Goal: Transaction & Acquisition: Book appointment/travel/reservation

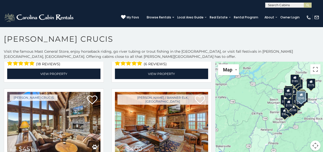
scroll to position [199, 0]
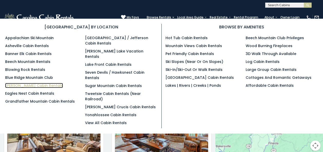
click at [23, 86] on link "[PERSON_NAME] Cabin Rentals" at bounding box center [34, 85] width 58 height 5
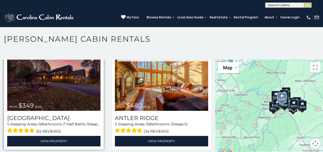
scroll to position [26, 0]
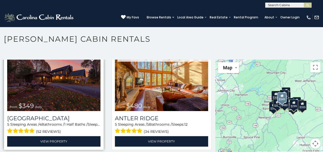
click at [54, 93] on img at bounding box center [53, 80] width 93 height 62
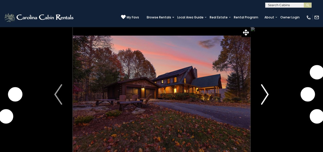
click at [260, 98] on img "Next" at bounding box center [264, 94] width 8 height 21
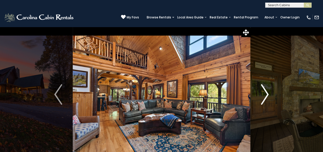
click at [262, 97] on img "Next" at bounding box center [264, 94] width 8 height 21
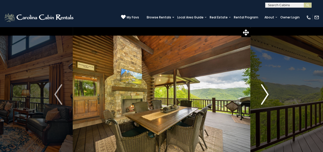
click at [262, 97] on img "Next" at bounding box center [264, 94] width 8 height 21
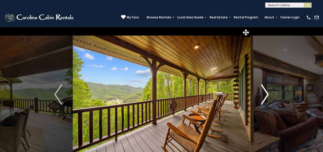
click at [262, 97] on img "Next" at bounding box center [264, 94] width 8 height 21
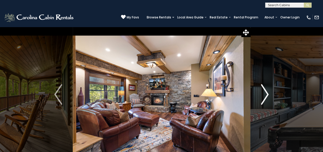
click at [262, 97] on img "Next" at bounding box center [264, 94] width 8 height 21
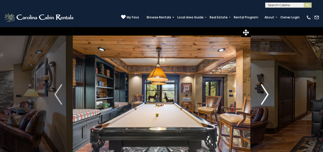
click at [262, 97] on img "Next" at bounding box center [264, 94] width 8 height 21
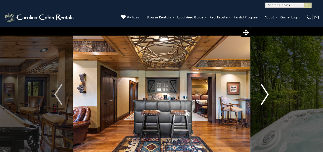
click at [262, 97] on img "Next" at bounding box center [264, 94] width 8 height 21
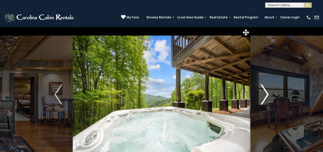
click at [262, 97] on img "Next" at bounding box center [264, 94] width 8 height 21
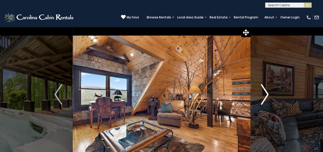
click at [262, 97] on img "Next" at bounding box center [264, 94] width 8 height 21
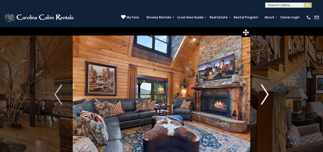
click at [262, 97] on img "Next" at bounding box center [264, 94] width 8 height 21
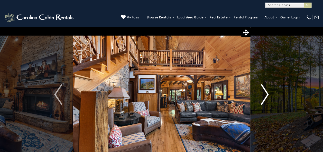
click at [262, 97] on img "Next" at bounding box center [264, 94] width 8 height 21
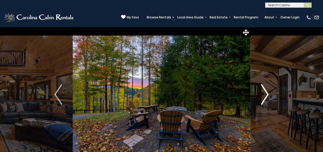
click at [262, 97] on img "Next" at bounding box center [264, 94] width 8 height 21
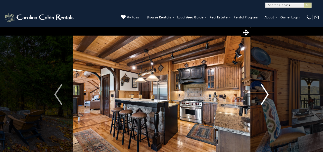
click at [262, 97] on img "Next" at bounding box center [264, 94] width 8 height 21
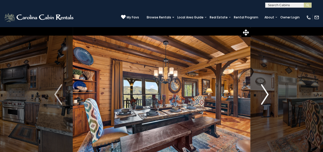
click at [262, 97] on img "Next" at bounding box center [264, 94] width 8 height 21
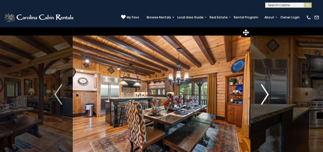
click at [262, 97] on img "Next" at bounding box center [264, 94] width 8 height 21
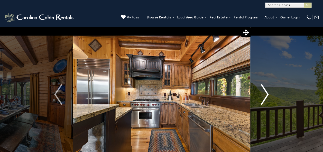
click at [262, 97] on img "Next" at bounding box center [264, 94] width 8 height 21
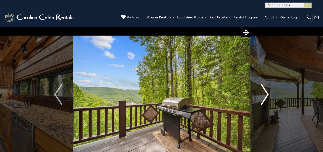
click at [262, 97] on img "Next" at bounding box center [264, 94] width 8 height 21
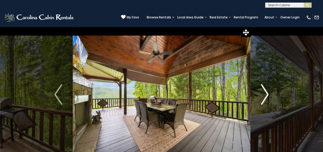
click at [262, 97] on img "Next" at bounding box center [264, 94] width 8 height 21
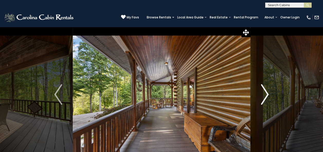
click at [262, 97] on img "Next" at bounding box center [264, 94] width 8 height 21
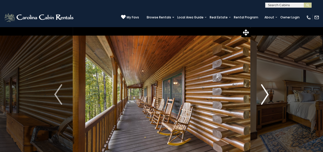
click at [262, 97] on img "Next" at bounding box center [264, 94] width 8 height 21
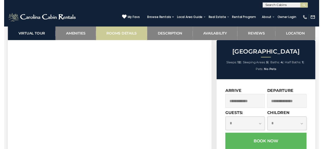
scroll to position [276, 0]
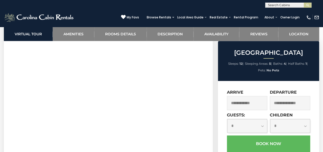
click at [232, 108] on input "text" at bounding box center [247, 103] width 40 height 14
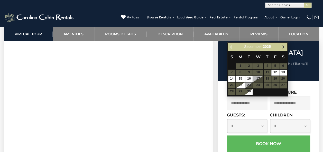
click at [281, 48] on span "Next" at bounding box center [283, 47] width 4 height 4
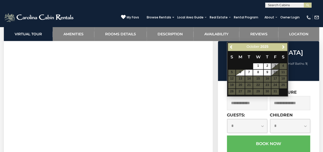
click at [21, 16] on img at bounding box center [39, 17] width 71 height 10
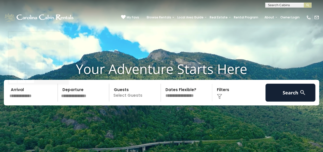
click at [11, 99] on input "text" at bounding box center [33, 93] width 50 height 18
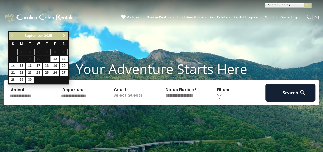
click at [63, 34] on span "Next" at bounding box center [64, 36] width 4 height 4
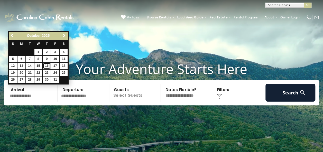
click at [47, 65] on link "16" at bounding box center [47, 66] width 8 height 6
type input "********"
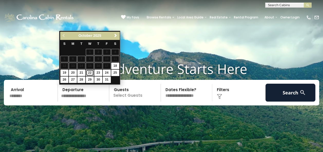
click at [90, 73] on link "22" at bounding box center [90, 73] width 8 height 6
type input "********"
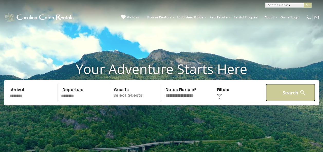
click at [287, 93] on button "Search" at bounding box center [290, 93] width 50 height 18
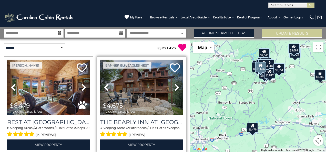
click at [177, 88] on icon at bounding box center [177, 87] width 5 height 8
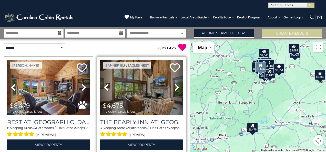
click at [177, 88] on icon at bounding box center [177, 87] width 5 height 8
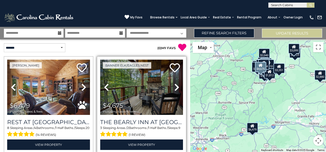
click at [177, 88] on icon at bounding box center [177, 87] width 5 height 8
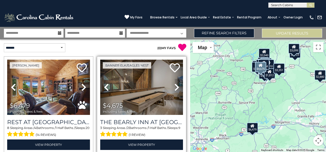
click at [177, 88] on icon at bounding box center [177, 87] width 5 height 8
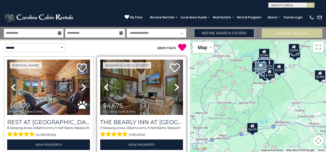
click at [177, 88] on icon at bounding box center [177, 87] width 5 height 8
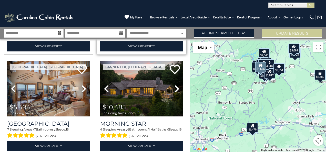
scroll to position [99, 0]
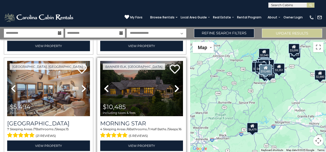
click at [175, 88] on icon at bounding box center [177, 89] width 5 height 8
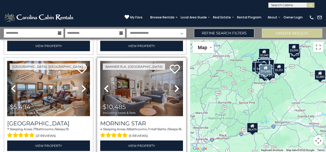
click at [175, 88] on icon at bounding box center [177, 89] width 5 height 8
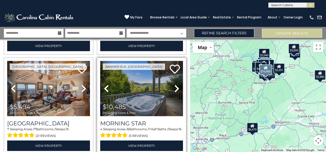
click at [175, 88] on icon at bounding box center [177, 89] width 5 height 8
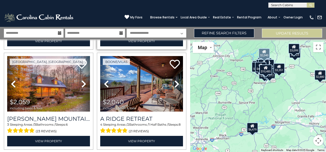
scroll to position [205, 0]
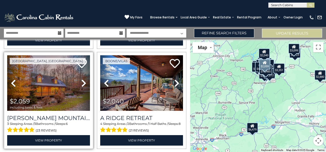
click at [82, 82] on icon at bounding box center [83, 83] width 5 height 8
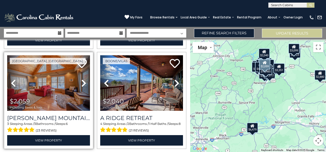
click at [84, 80] on icon at bounding box center [83, 83] width 5 height 8
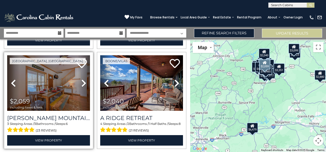
click at [84, 80] on icon at bounding box center [83, 83] width 5 height 8
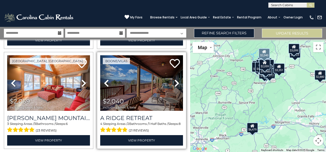
click at [175, 79] on icon at bounding box center [177, 83] width 5 height 8
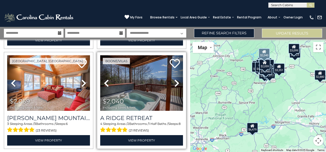
click at [175, 79] on icon at bounding box center [177, 83] width 5 height 8
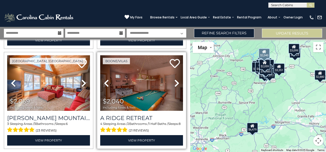
click at [175, 79] on icon at bounding box center [177, 83] width 5 height 8
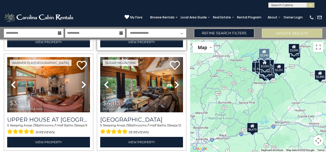
scroll to position [307, 0]
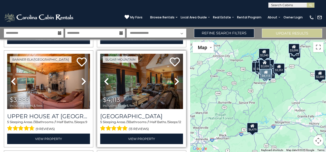
click at [177, 76] on link "Next" at bounding box center [177, 81] width 12 height 55
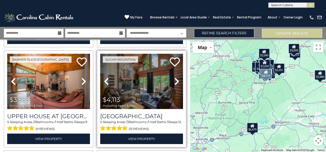
click at [177, 76] on link "Next" at bounding box center [177, 81] width 12 height 55
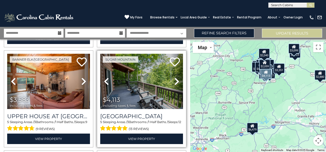
click at [177, 76] on link "Next" at bounding box center [177, 81] width 12 height 55
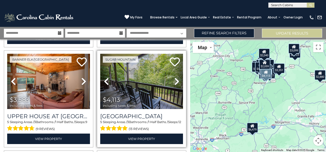
click at [177, 76] on link "Next" at bounding box center [177, 81] width 12 height 55
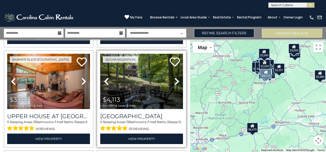
click at [177, 76] on link "Next" at bounding box center [177, 81] width 12 height 55
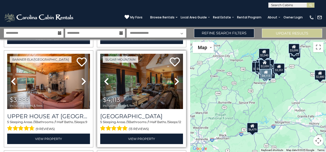
click at [177, 76] on link "Next" at bounding box center [177, 81] width 12 height 55
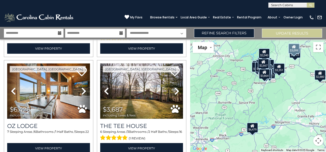
scroll to position [698, 0]
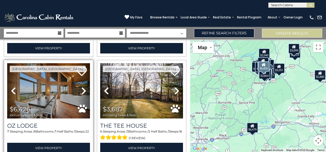
click at [84, 87] on icon at bounding box center [83, 91] width 5 height 8
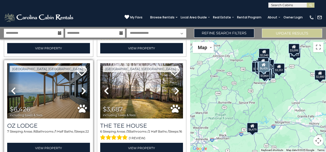
click at [84, 87] on icon at bounding box center [83, 91] width 5 height 8
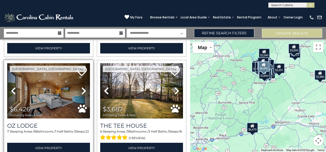
click at [84, 87] on icon at bounding box center [83, 91] width 5 height 8
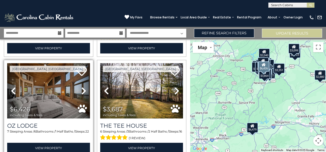
click at [84, 87] on icon at bounding box center [83, 91] width 5 height 8
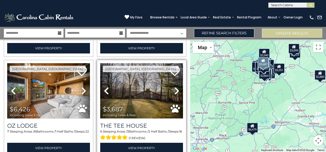
click at [175, 87] on icon at bounding box center [177, 91] width 5 height 8
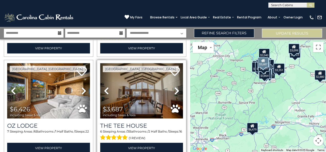
click at [175, 87] on icon at bounding box center [177, 91] width 5 height 8
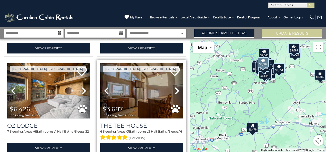
click at [175, 87] on icon at bounding box center [177, 91] width 5 height 8
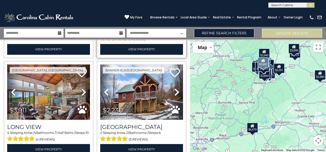
scroll to position [798, 0]
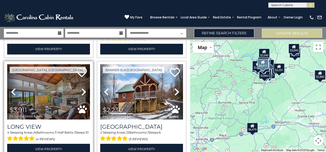
click at [82, 88] on icon at bounding box center [83, 92] width 5 height 8
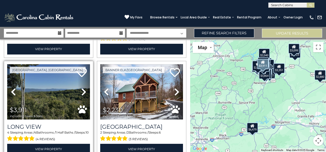
click at [82, 88] on icon at bounding box center [83, 92] width 5 height 8
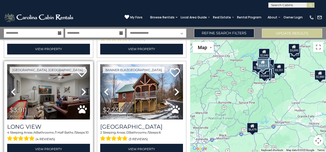
click at [82, 88] on icon at bounding box center [83, 92] width 5 height 8
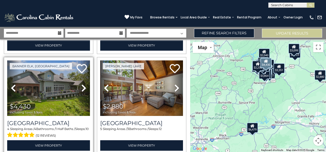
scroll to position [902, 0]
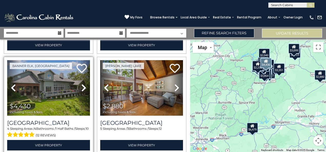
click at [83, 84] on icon at bounding box center [83, 88] width 5 height 8
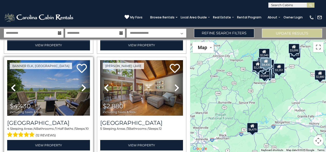
click at [83, 84] on icon at bounding box center [83, 88] width 5 height 8
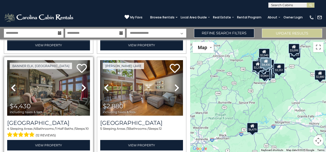
click at [83, 84] on icon at bounding box center [83, 88] width 5 height 8
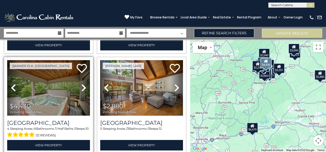
click at [83, 84] on icon at bounding box center [83, 88] width 5 height 8
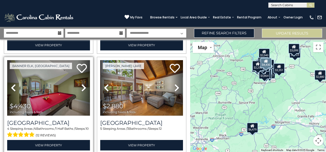
click at [83, 84] on icon at bounding box center [83, 88] width 5 height 8
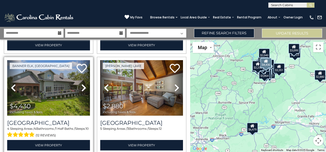
click at [83, 84] on icon at bounding box center [83, 88] width 5 height 8
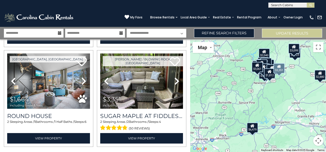
scroll to position [1421, 0]
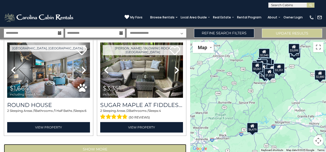
click at [96, 144] on button "Show More" at bounding box center [95, 149] width 183 height 10
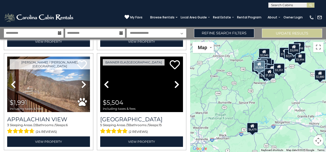
scroll to position [1507, 0]
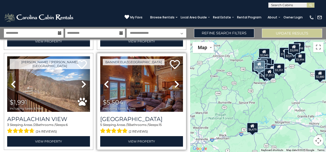
click at [153, 71] on img at bounding box center [141, 83] width 83 height 55
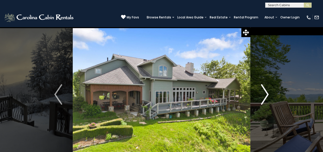
click at [263, 96] on img "Next" at bounding box center [264, 94] width 8 height 21
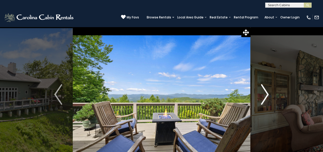
click at [264, 95] on img "Next" at bounding box center [264, 94] width 8 height 21
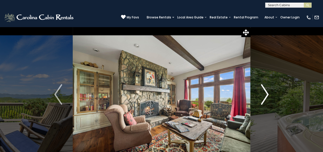
click at [264, 95] on img "Next" at bounding box center [264, 94] width 8 height 21
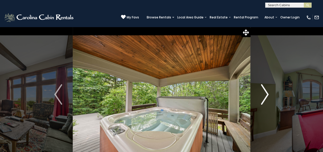
click at [264, 95] on img "Next" at bounding box center [264, 94] width 8 height 21
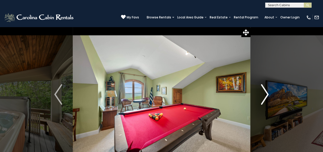
click at [264, 95] on img "Next" at bounding box center [264, 94] width 8 height 21
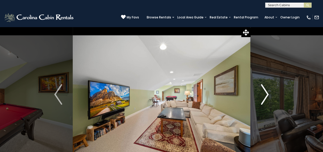
click at [264, 95] on img "Next" at bounding box center [264, 94] width 8 height 21
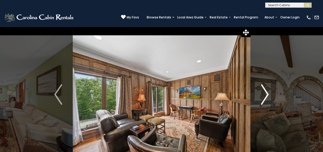
click at [264, 95] on img "Next" at bounding box center [264, 94] width 8 height 21
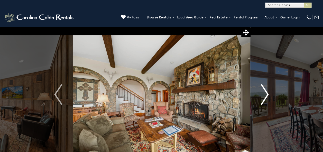
click at [264, 95] on img "Next" at bounding box center [264, 94] width 8 height 21
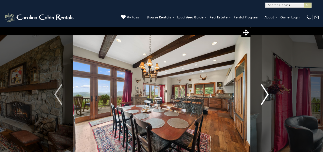
click at [264, 95] on img "Next" at bounding box center [264, 94] width 8 height 21
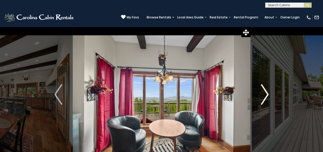
click at [264, 95] on img "Next" at bounding box center [264, 94] width 8 height 21
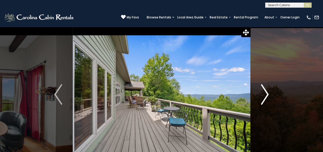
click at [264, 95] on img "Next" at bounding box center [264, 94] width 8 height 21
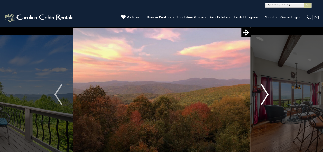
click at [264, 95] on img "Next" at bounding box center [264, 94] width 8 height 21
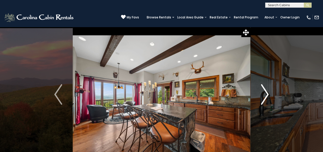
click at [264, 95] on img "Next" at bounding box center [264, 94] width 8 height 21
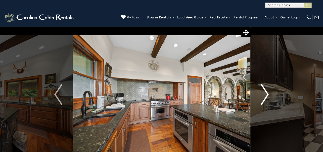
click at [264, 95] on img "Next" at bounding box center [264, 94] width 8 height 21
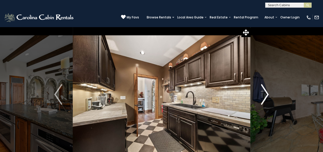
click at [264, 95] on img "Next" at bounding box center [264, 94] width 8 height 21
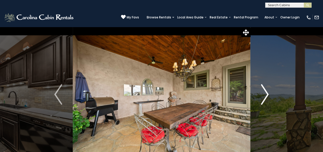
click at [264, 95] on img "Next" at bounding box center [264, 94] width 8 height 21
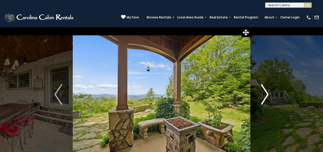
click at [264, 95] on img "Next" at bounding box center [264, 94] width 8 height 21
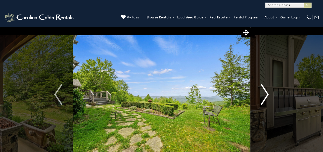
click at [264, 95] on img "Next" at bounding box center [264, 94] width 8 height 21
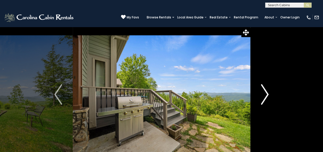
click at [264, 95] on img "Next" at bounding box center [264, 94] width 8 height 21
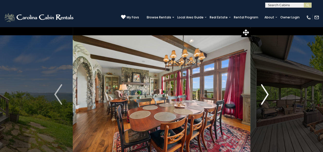
click at [264, 95] on img "Next" at bounding box center [264, 94] width 8 height 21
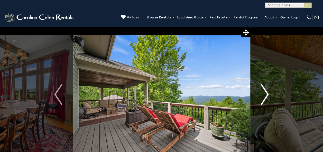
click at [264, 95] on img "Next" at bounding box center [264, 94] width 8 height 21
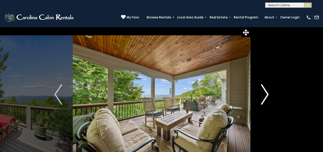
click at [264, 95] on img "Next" at bounding box center [264, 94] width 8 height 21
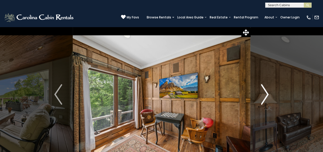
click at [264, 95] on img "Next" at bounding box center [264, 94] width 8 height 21
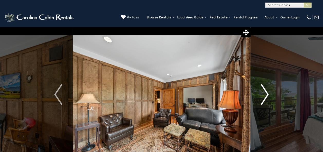
click at [264, 95] on img "Next" at bounding box center [264, 94] width 8 height 21
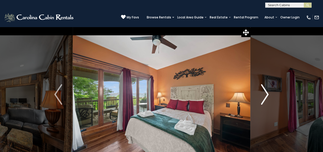
click at [264, 95] on img "Next" at bounding box center [264, 94] width 8 height 21
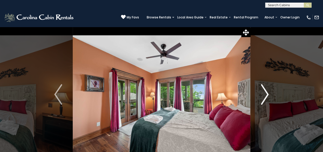
click at [264, 95] on img "Next" at bounding box center [264, 94] width 8 height 21
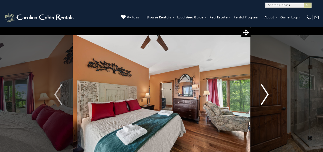
click at [264, 95] on img "Next" at bounding box center [264, 94] width 8 height 21
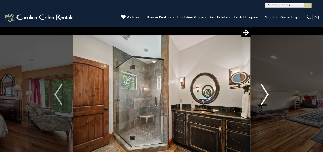
click at [264, 95] on img "Next" at bounding box center [264, 94] width 8 height 21
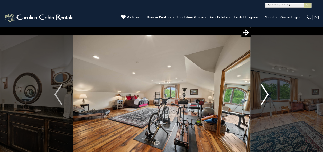
click at [264, 95] on img "Next" at bounding box center [264, 94] width 8 height 21
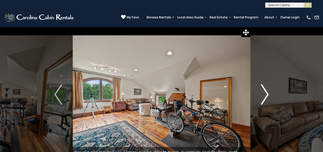
click at [264, 95] on img "Next" at bounding box center [264, 94] width 8 height 21
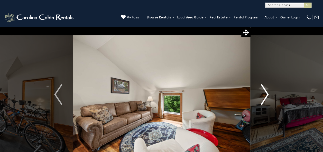
click at [264, 95] on img "Next" at bounding box center [264, 94] width 8 height 21
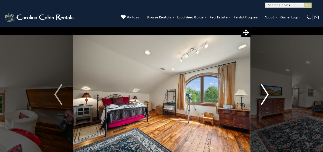
click at [264, 95] on img "Next" at bounding box center [264, 94] width 8 height 21
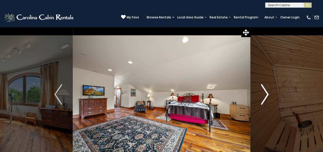
click at [264, 95] on img "Next" at bounding box center [264, 94] width 8 height 21
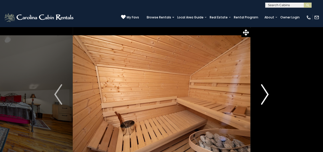
click at [264, 95] on img "Next" at bounding box center [264, 94] width 8 height 21
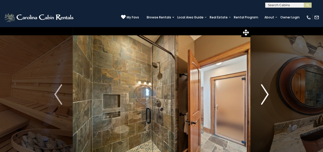
click at [264, 95] on img "Next" at bounding box center [264, 94] width 8 height 21
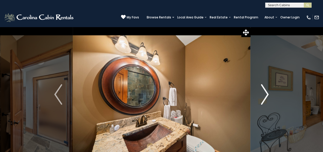
click at [264, 95] on img "Next" at bounding box center [264, 94] width 8 height 21
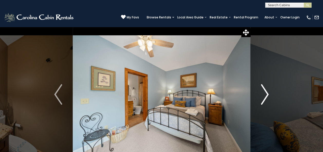
click at [264, 95] on img "Next" at bounding box center [264, 94] width 8 height 21
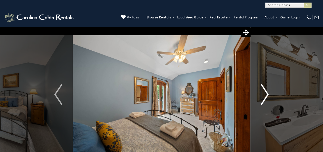
click at [264, 95] on img "Next" at bounding box center [264, 94] width 8 height 21
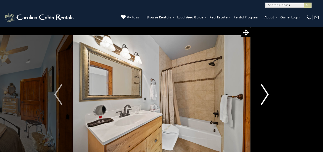
click at [264, 95] on img "Next" at bounding box center [264, 94] width 8 height 21
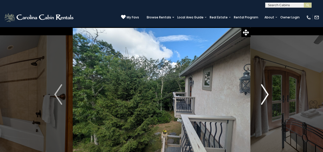
click at [264, 95] on img "Next" at bounding box center [264, 94] width 8 height 21
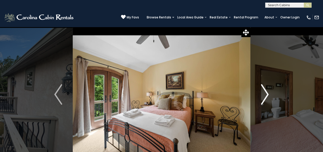
click at [264, 95] on img "Next" at bounding box center [264, 94] width 8 height 21
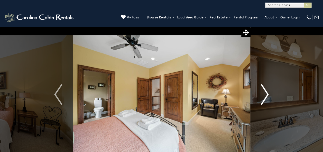
click at [264, 95] on img "Next" at bounding box center [264, 94] width 8 height 21
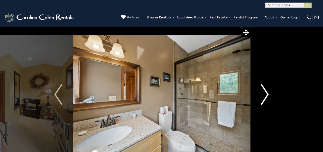
click at [264, 95] on img "Next" at bounding box center [264, 94] width 8 height 21
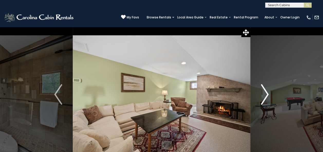
click at [264, 95] on img "Next" at bounding box center [264, 94] width 8 height 21
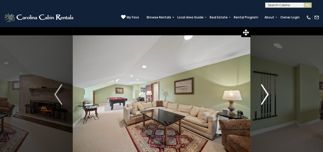
click at [264, 95] on img "Next" at bounding box center [264, 94] width 8 height 21
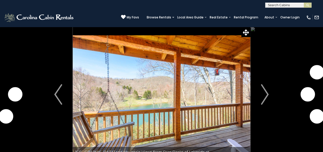
click at [264, 96] on img "Next" at bounding box center [264, 94] width 8 height 21
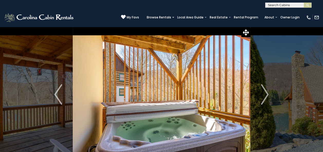
click at [264, 96] on img "Next" at bounding box center [264, 94] width 8 height 21
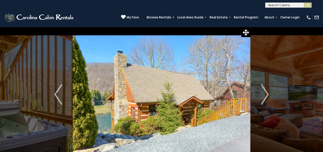
click at [264, 96] on img "Next" at bounding box center [264, 94] width 8 height 21
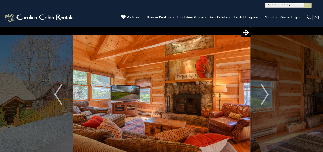
click at [264, 96] on img "Next" at bounding box center [264, 94] width 8 height 21
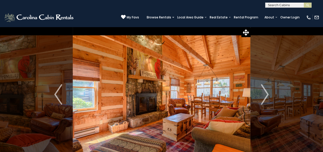
click at [264, 96] on img "Next" at bounding box center [264, 94] width 8 height 21
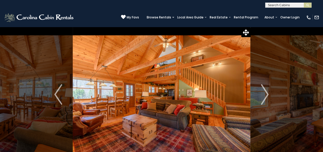
click at [264, 96] on img "Next" at bounding box center [264, 94] width 8 height 21
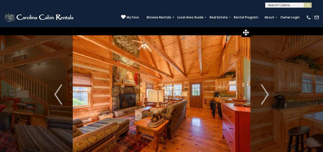
click at [264, 96] on img "Next" at bounding box center [264, 94] width 8 height 21
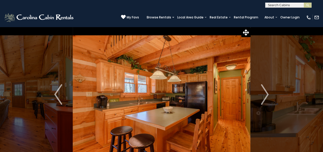
click at [264, 96] on img "Next" at bounding box center [264, 94] width 8 height 21
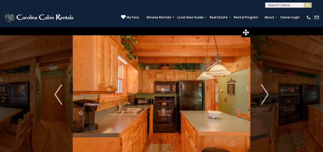
click at [264, 96] on img "Next" at bounding box center [264, 94] width 8 height 21
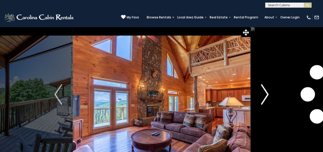
click at [266, 92] on img "Next" at bounding box center [264, 94] width 8 height 21
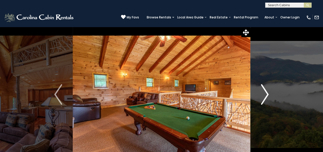
click at [266, 92] on img "Next" at bounding box center [264, 94] width 8 height 21
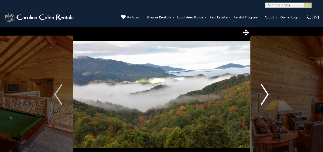
click at [266, 92] on img "Next" at bounding box center [264, 94] width 8 height 21
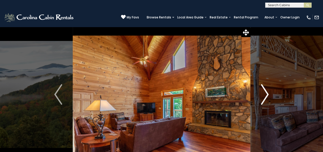
click at [266, 92] on img "Next" at bounding box center [264, 94] width 8 height 21
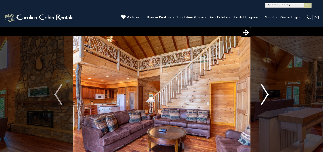
click at [266, 92] on img "Next" at bounding box center [264, 94] width 8 height 21
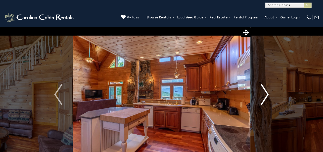
click at [267, 90] on img "Next" at bounding box center [264, 94] width 8 height 21
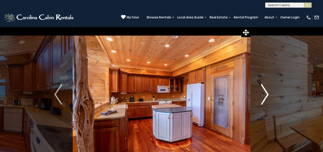
click at [267, 90] on img "Next" at bounding box center [264, 94] width 8 height 21
